Goal: Task Accomplishment & Management: Use online tool/utility

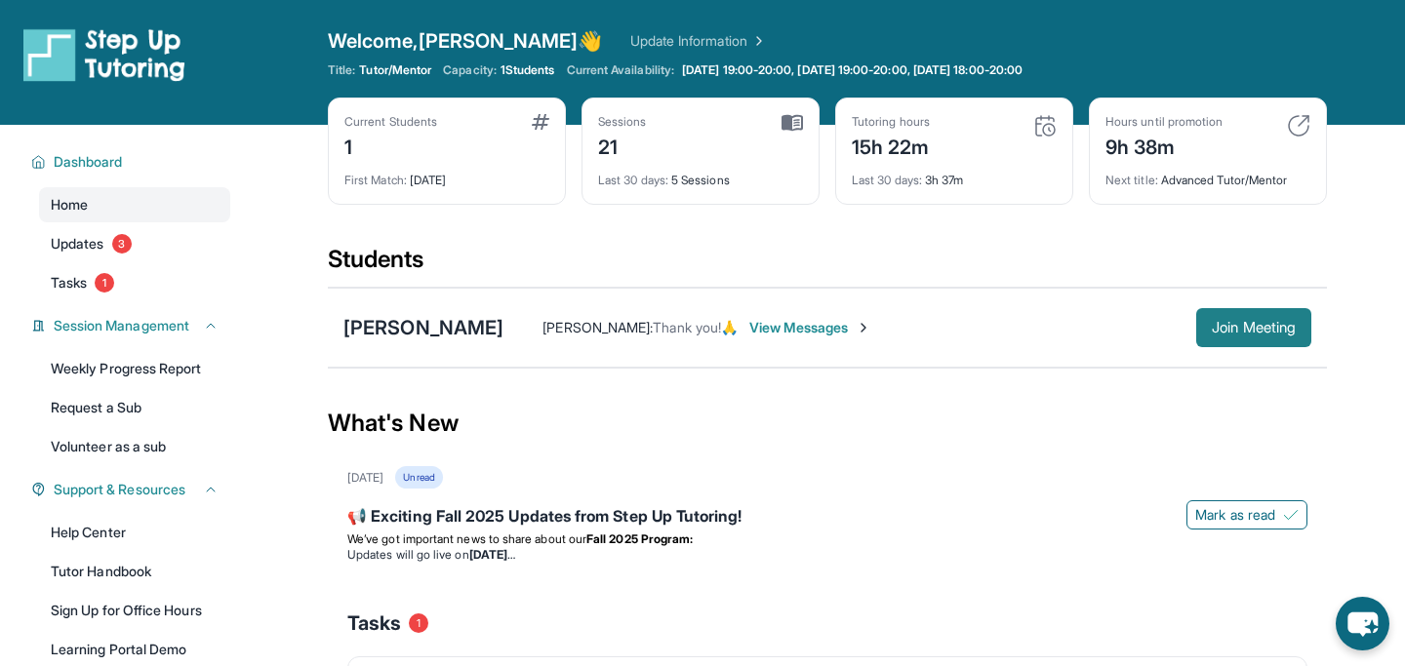
click at [1226, 323] on span "Join Meeting" at bounding box center [1254, 328] width 84 height 12
click at [1215, 328] on span "Join Meeting" at bounding box center [1254, 328] width 84 height 12
click at [1243, 322] on span "Join Meeting" at bounding box center [1254, 328] width 84 height 12
click at [992, 241] on div "Current Students 1 First Match : [DATE] Sessions 21 Last 30 days : 5 Sessions T…" at bounding box center [827, 171] width 999 height 146
click at [1237, 332] on span "Join Meeting" at bounding box center [1254, 328] width 84 height 12
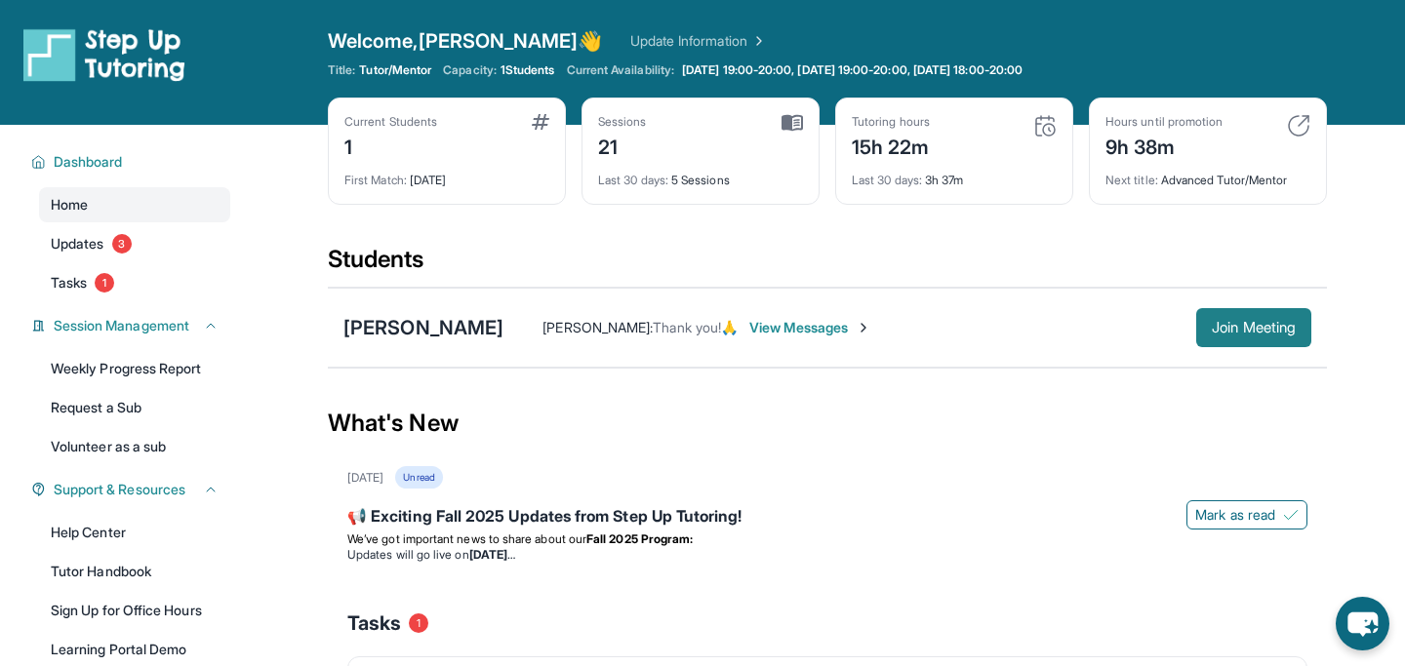
click at [1243, 327] on span "Join Meeting" at bounding box center [1254, 328] width 84 height 12
click at [1239, 340] on button "Join Meeting" at bounding box center [1253, 327] width 115 height 39
click at [1240, 340] on button "Join Meeting" at bounding box center [1253, 327] width 115 height 39
click at [797, 407] on div "What's New" at bounding box center [827, 423] width 999 height 86
